Goal: Use online tool/utility: Use online tool/utility

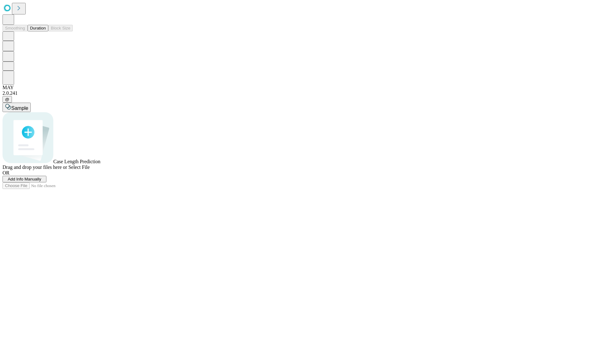
click at [46, 31] on button "Duration" at bounding box center [38, 28] width 21 height 7
click at [90, 170] on span "Select File" at bounding box center [78, 166] width 21 height 5
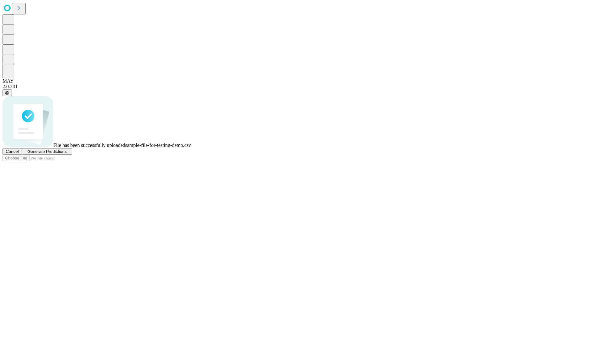
click at [67, 154] on span "Generate Predictions" at bounding box center [46, 151] width 39 height 5
